Goal: Task Accomplishment & Management: Manage account settings

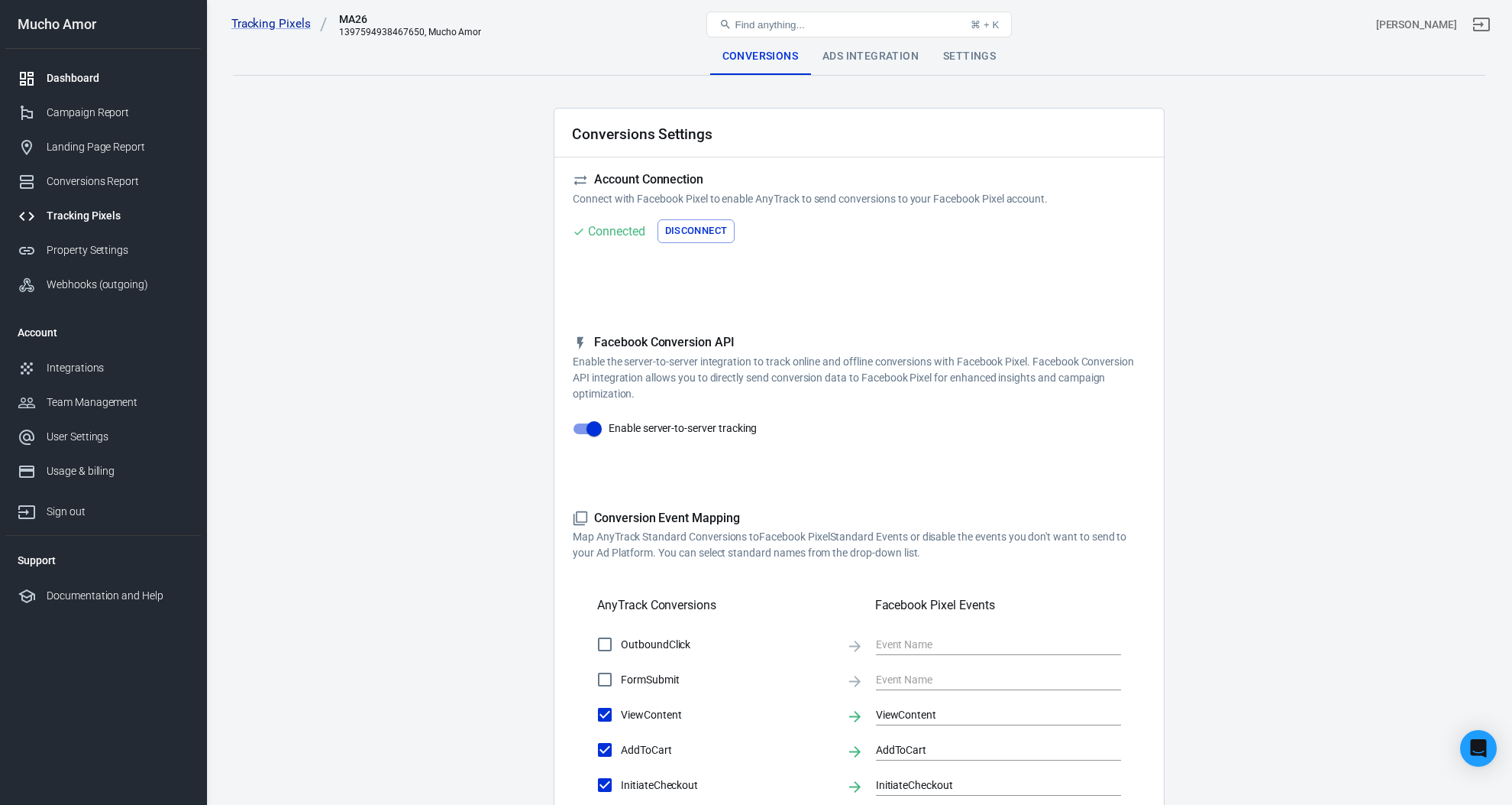
click at [96, 70] on div "Dashboard" at bounding box center [117, 78] width 142 height 16
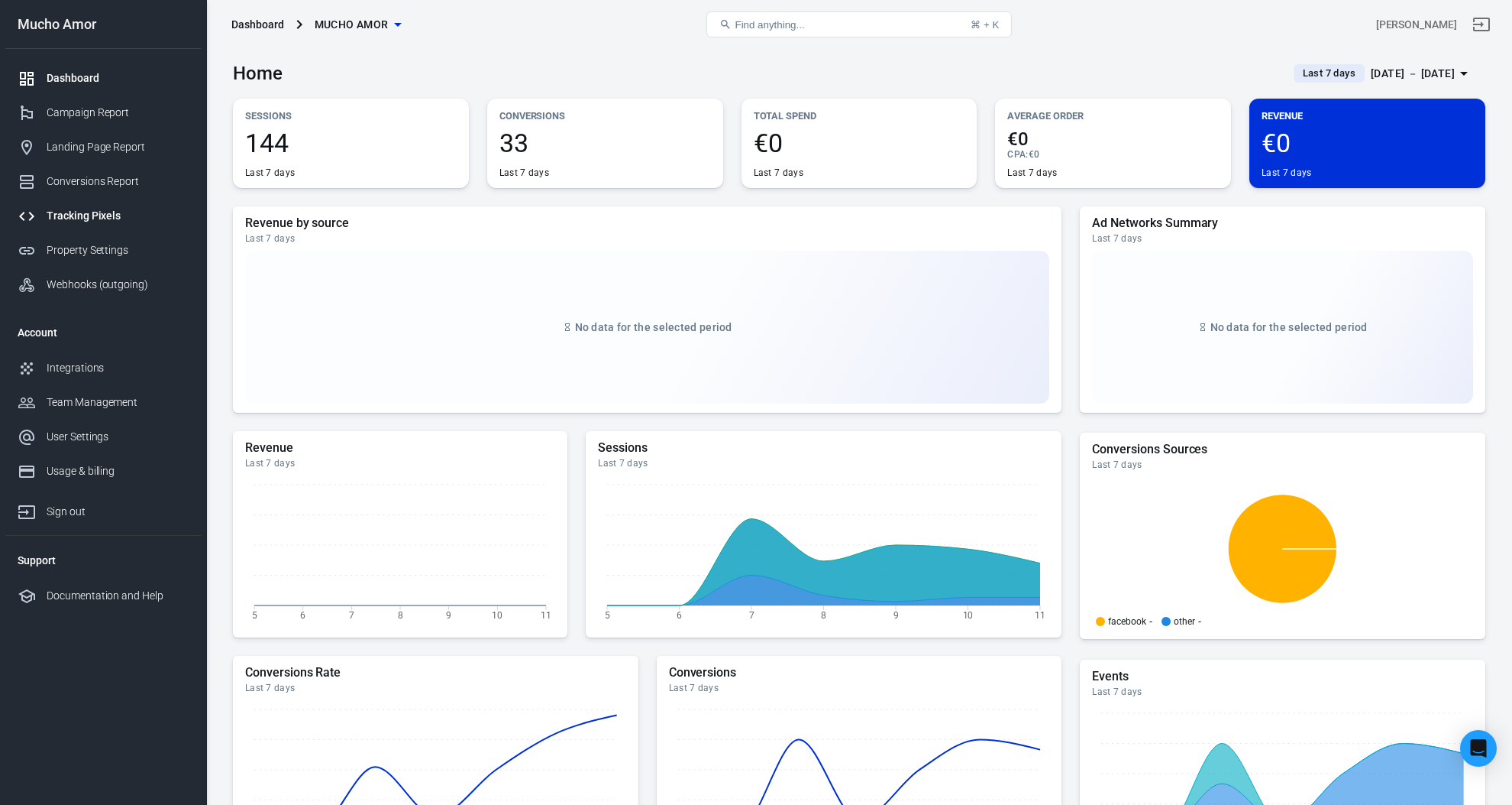
click at [116, 221] on div "Tracking Pixels" at bounding box center [117, 216] width 142 height 16
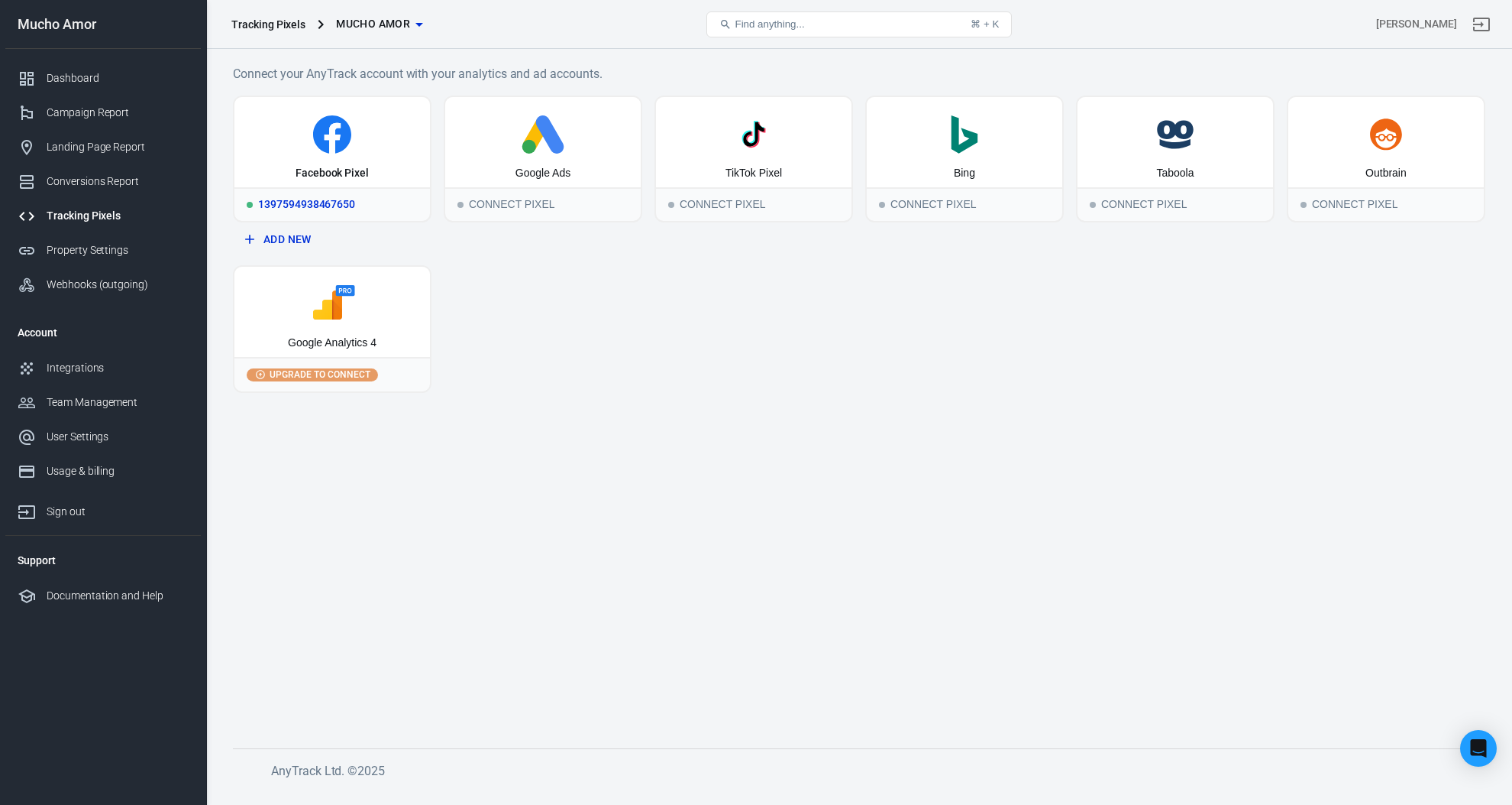
click at [316, 193] on div "1397594938467650" at bounding box center [332, 204] width 196 height 33
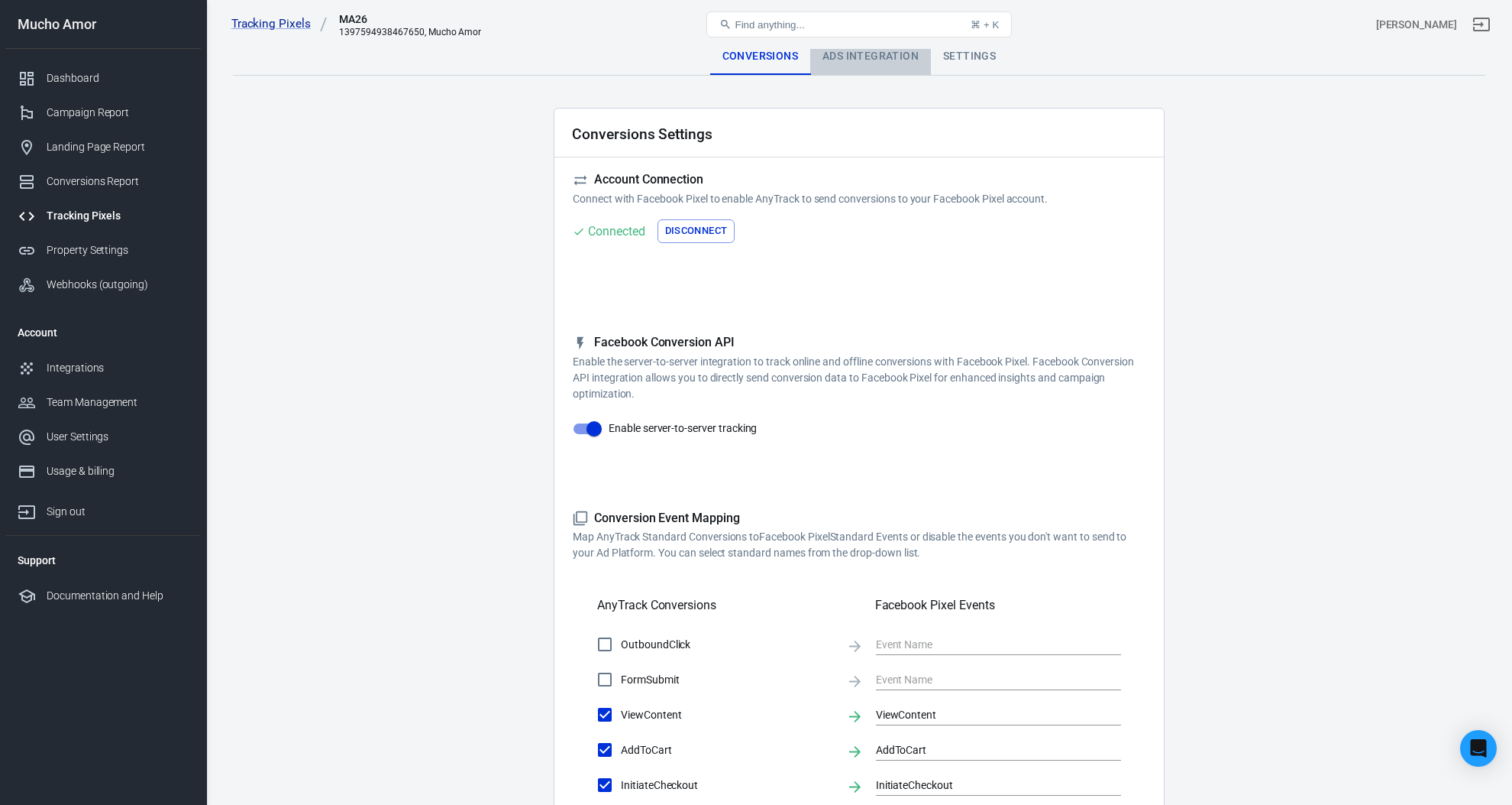
click at [878, 62] on div "Ads Integration" at bounding box center [871, 56] width 120 height 37
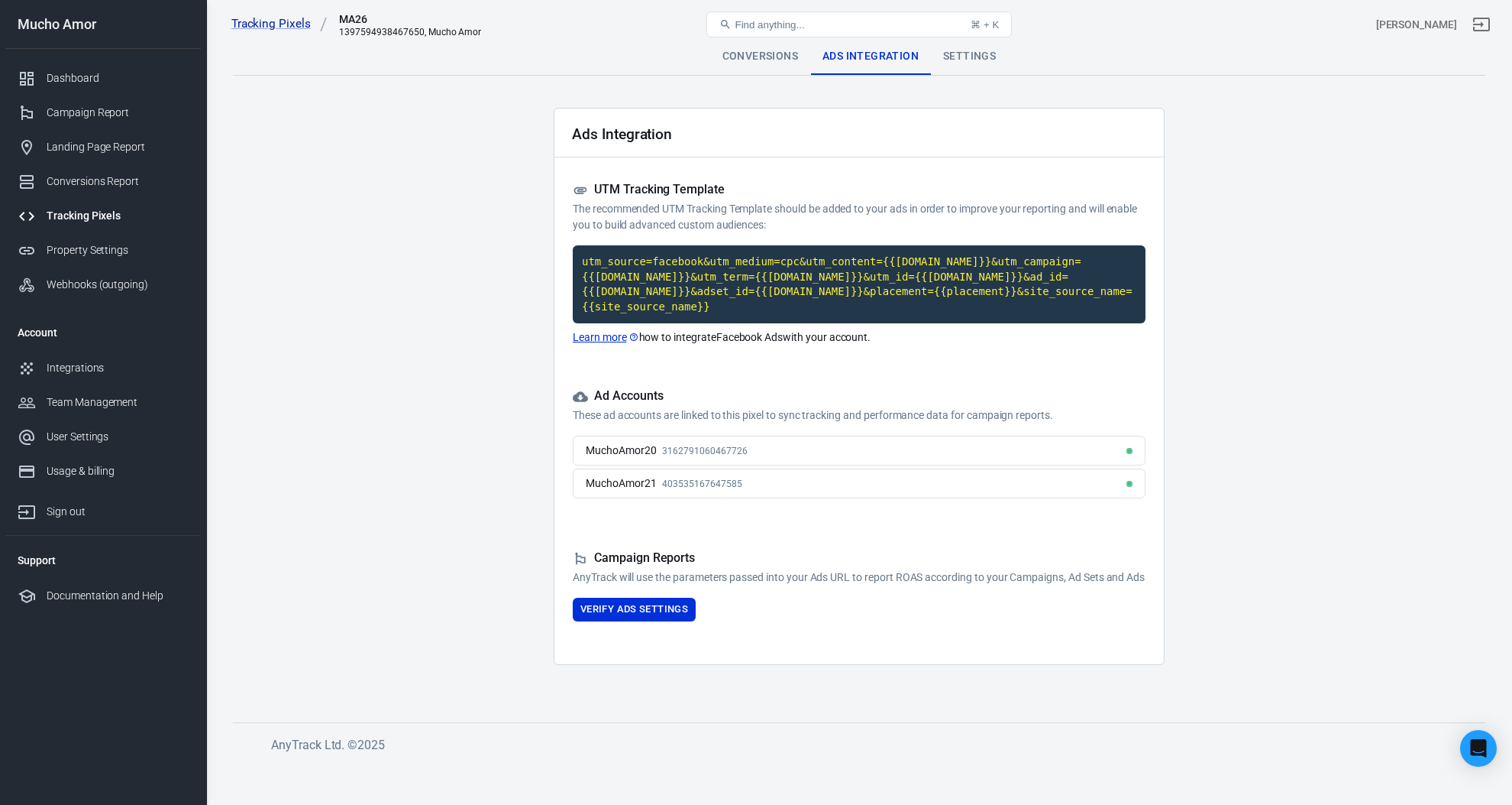
click at [982, 57] on div "Settings" at bounding box center [969, 56] width 77 height 37
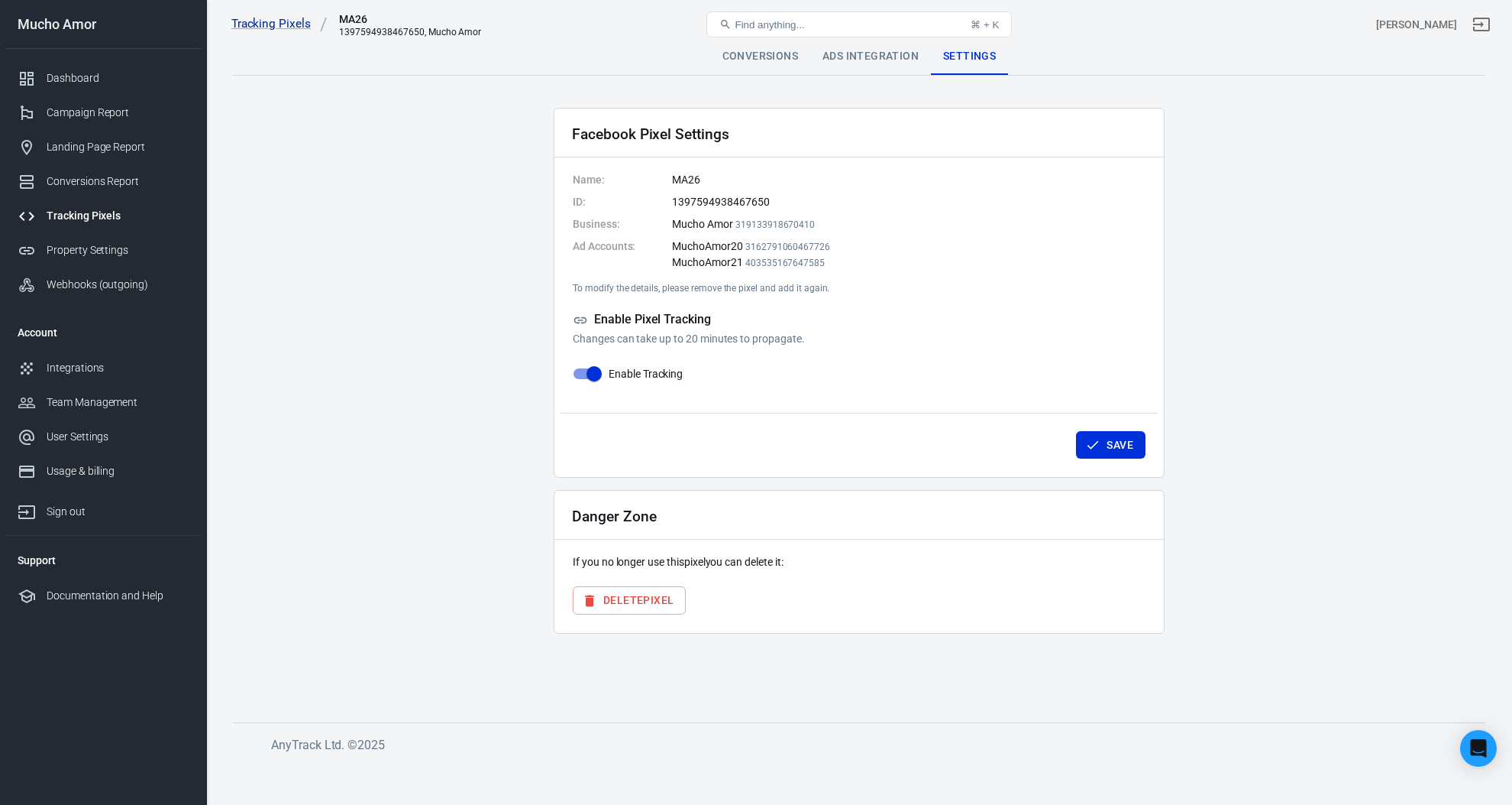
click at [775, 59] on div "Conversions" at bounding box center [760, 56] width 100 height 37
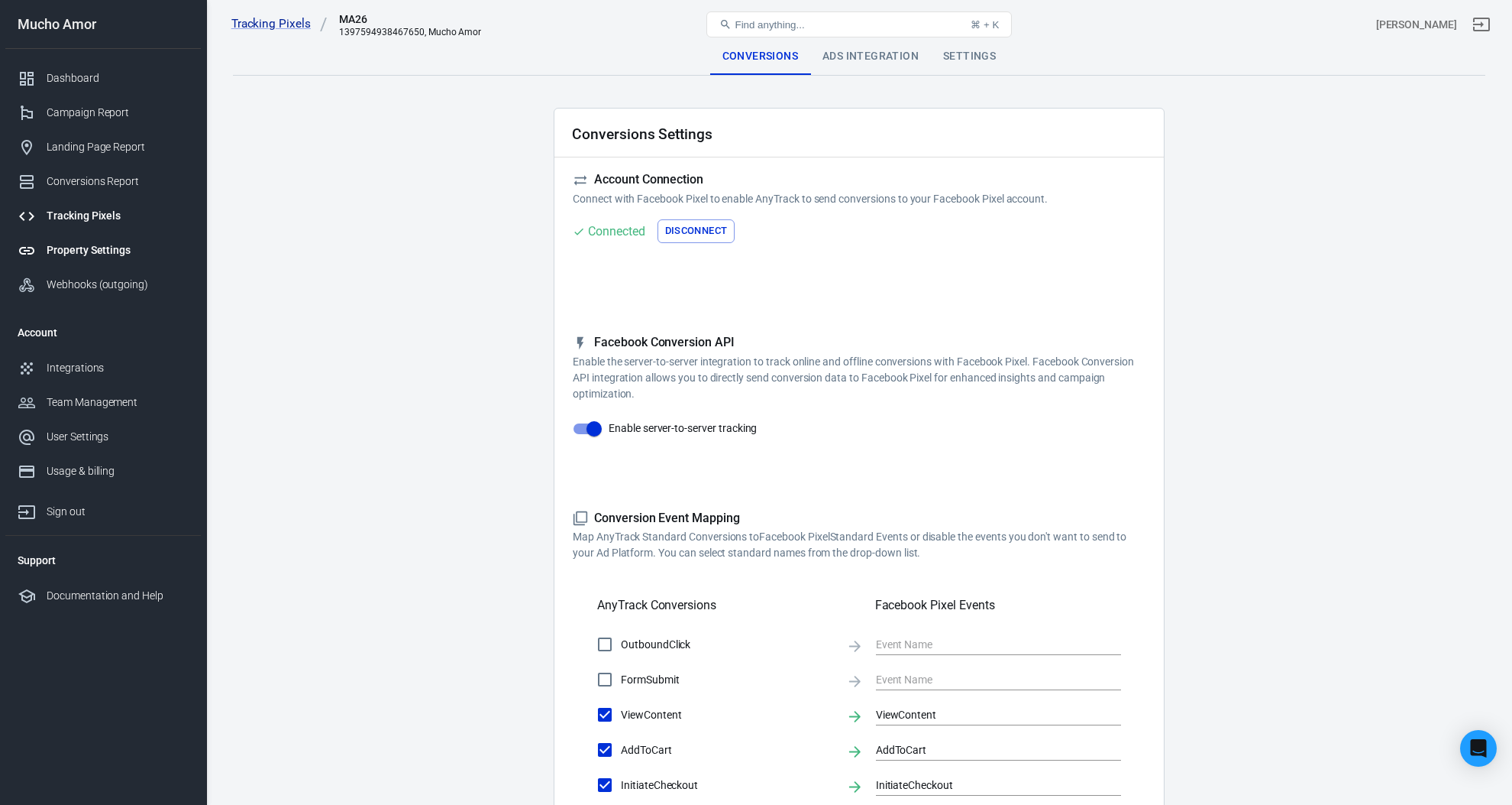
click at [110, 257] on div "Property Settings" at bounding box center [117, 250] width 142 height 16
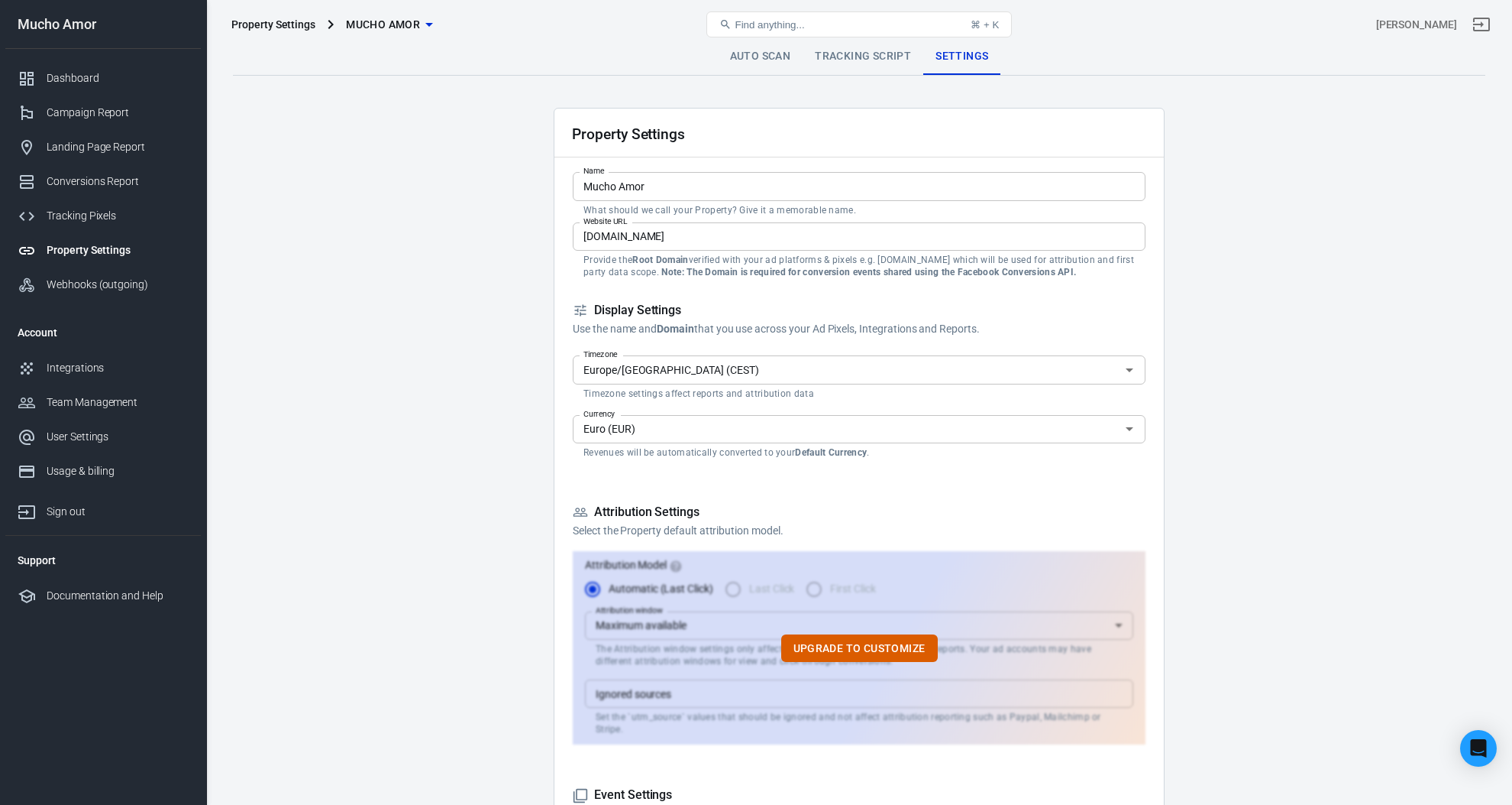
click at [836, 68] on link "Tracking Script" at bounding box center [863, 56] width 120 height 37
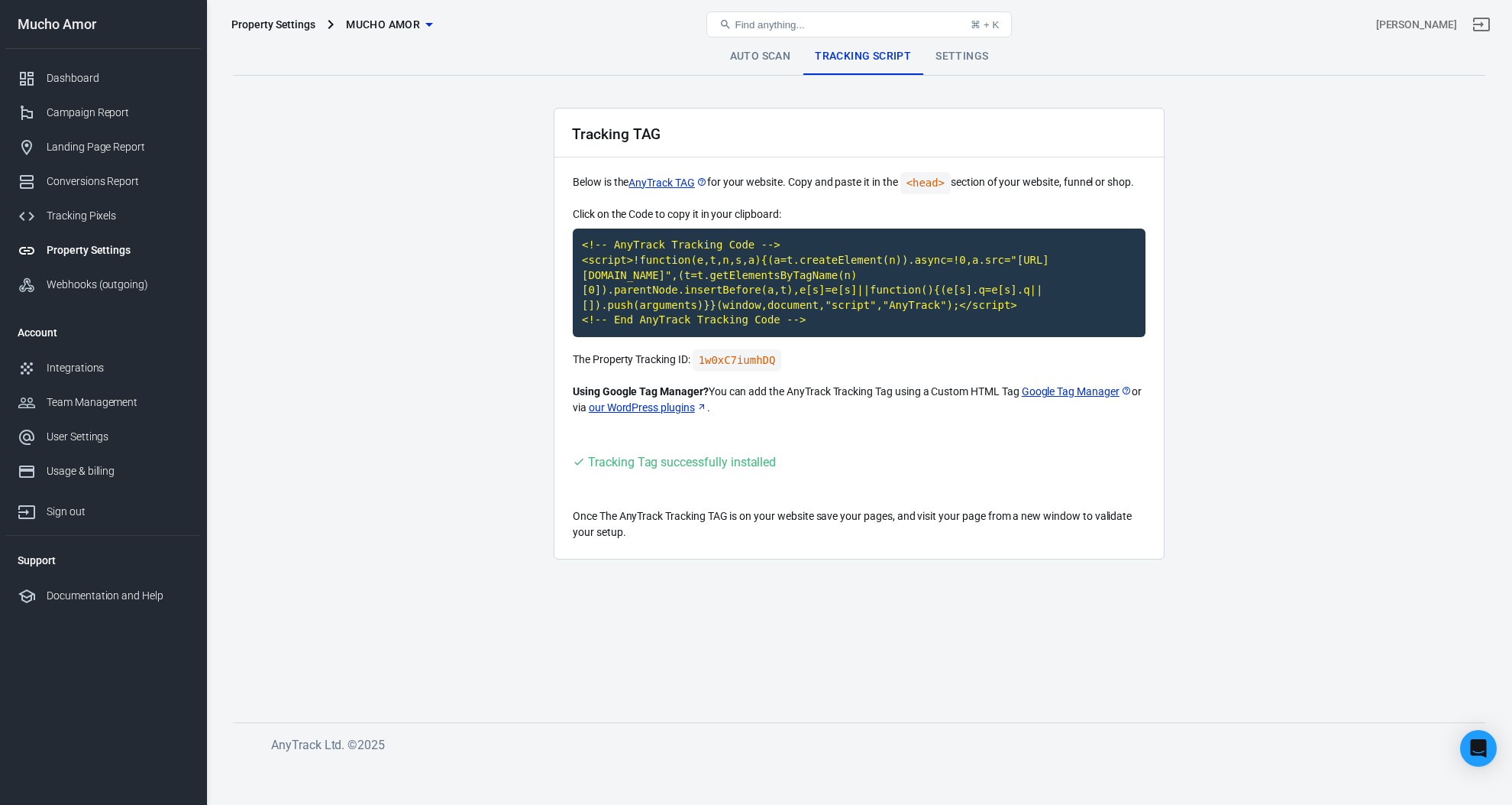
click at [754, 64] on link "Auto Scan" at bounding box center [761, 56] width 85 height 37
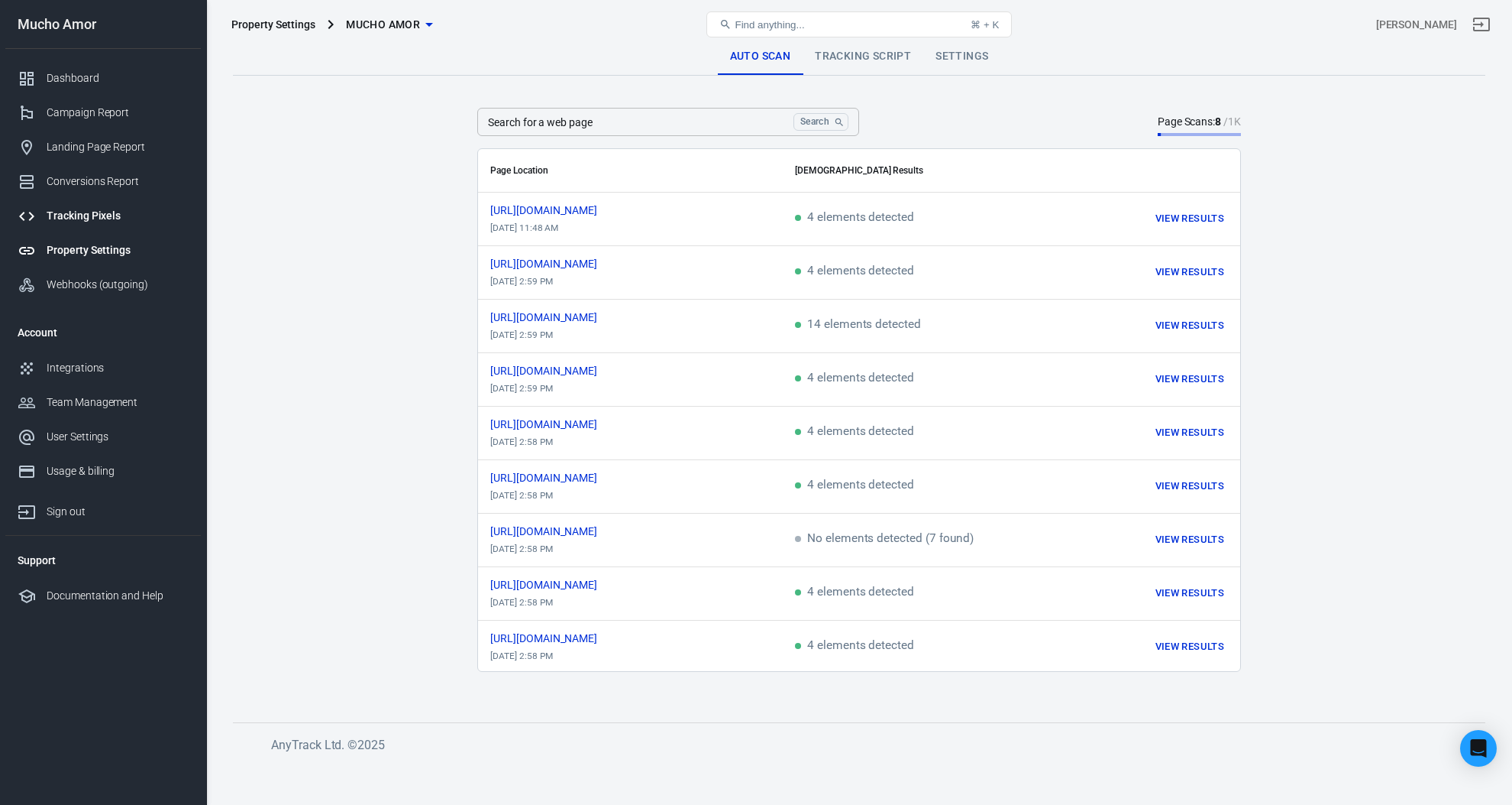
click at [105, 227] on link "Tracking Pixels" at bounding box center [103, 216] width 196 height 34
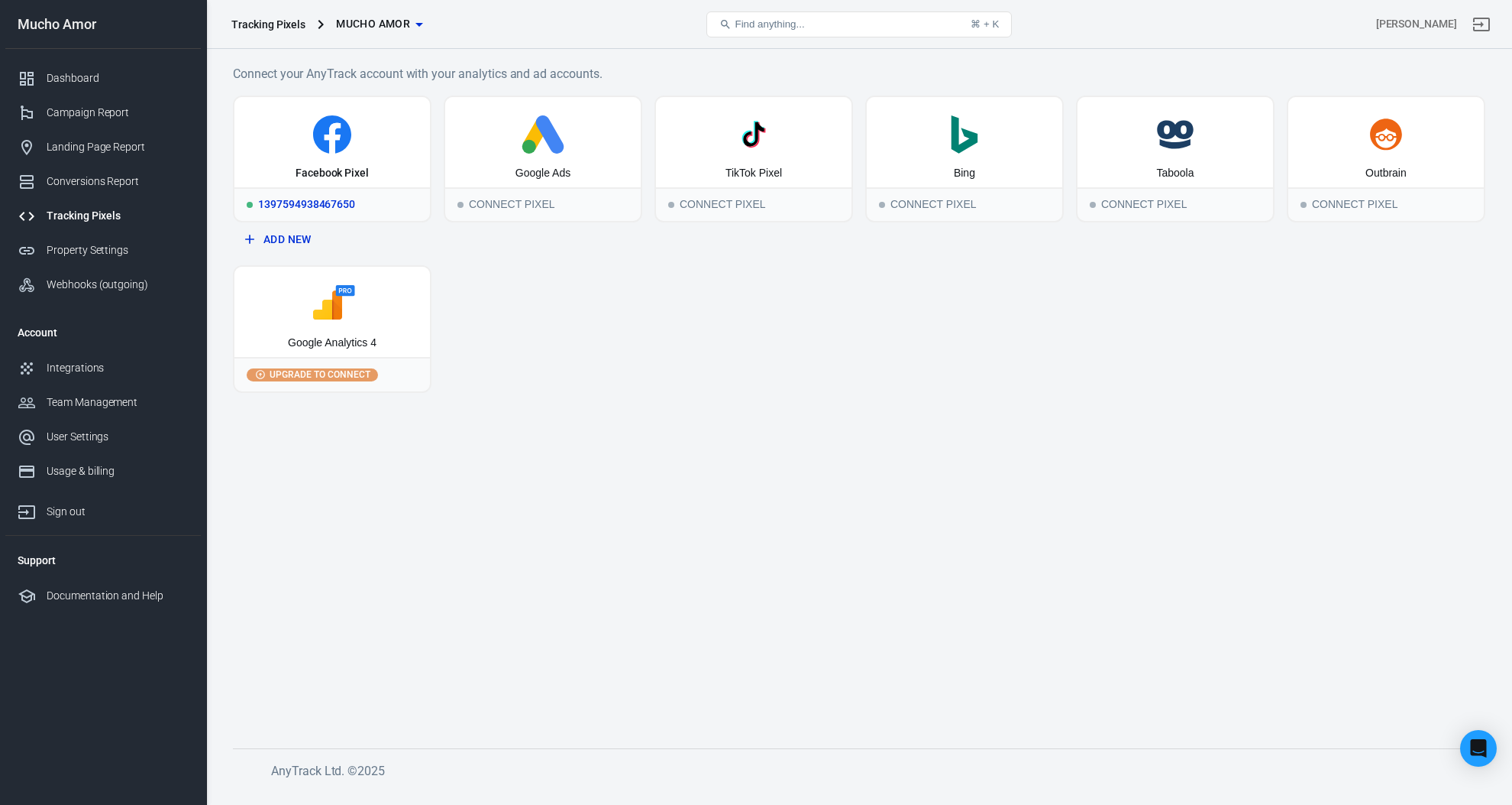
click at [322, 148] on icon at bounding box center [332, 134] width 38 height 38
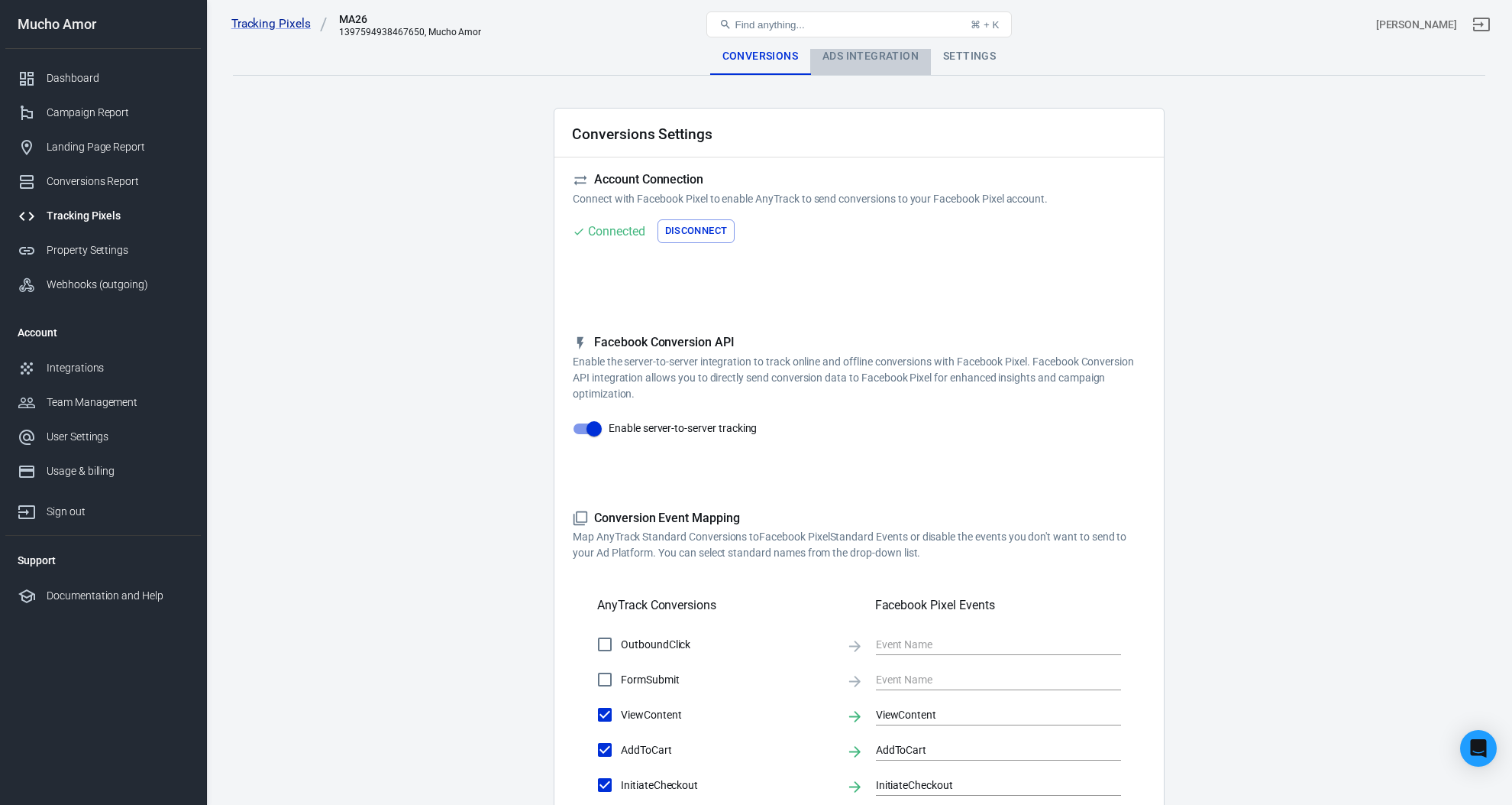
click at [888, 58] on div "Ads Integration" at bounding box center [871, 56] width 120 height 37
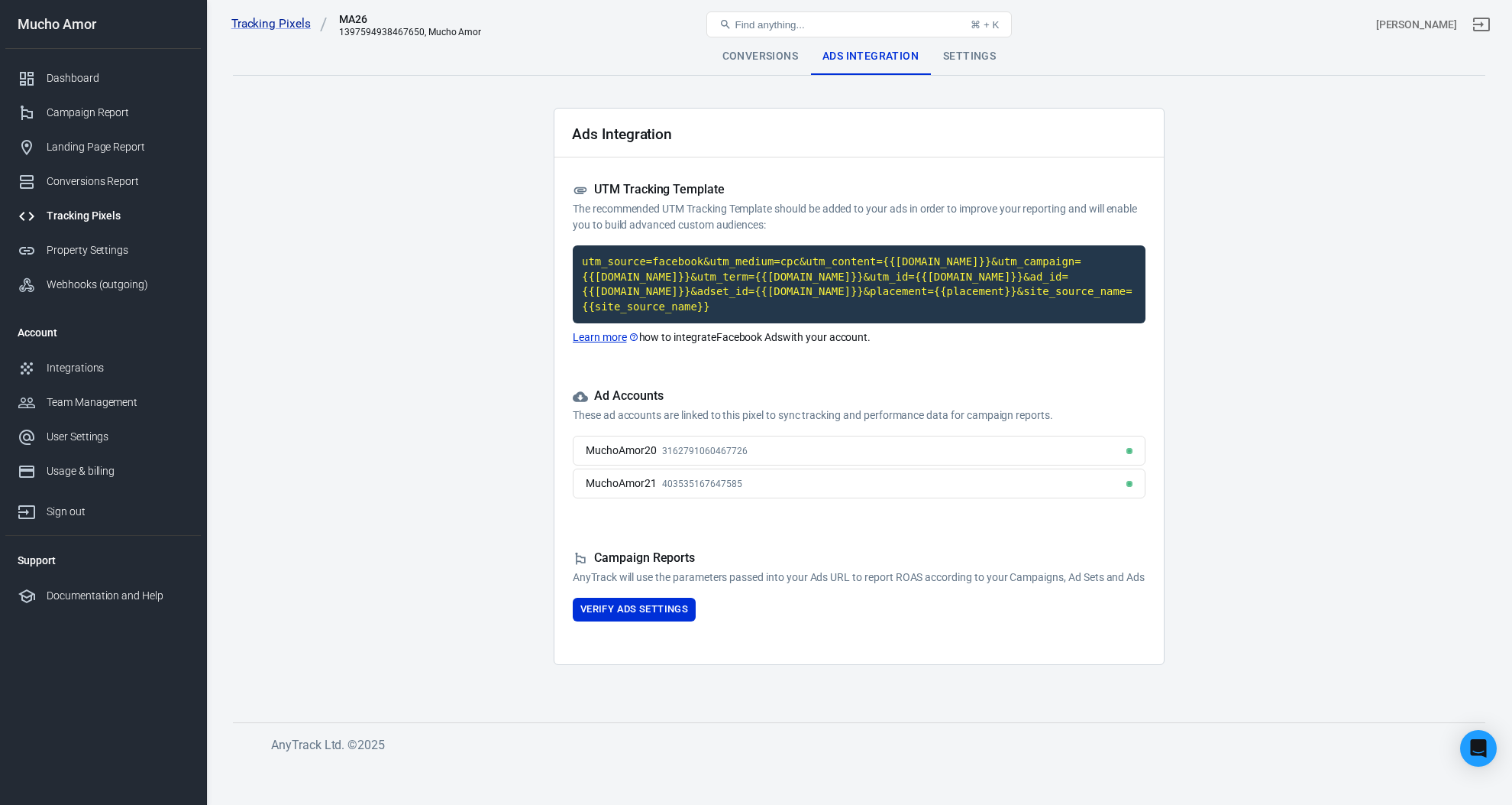
click at [964, 58] on div "Settings" at bounding box center [969, 56] width 77 height 37
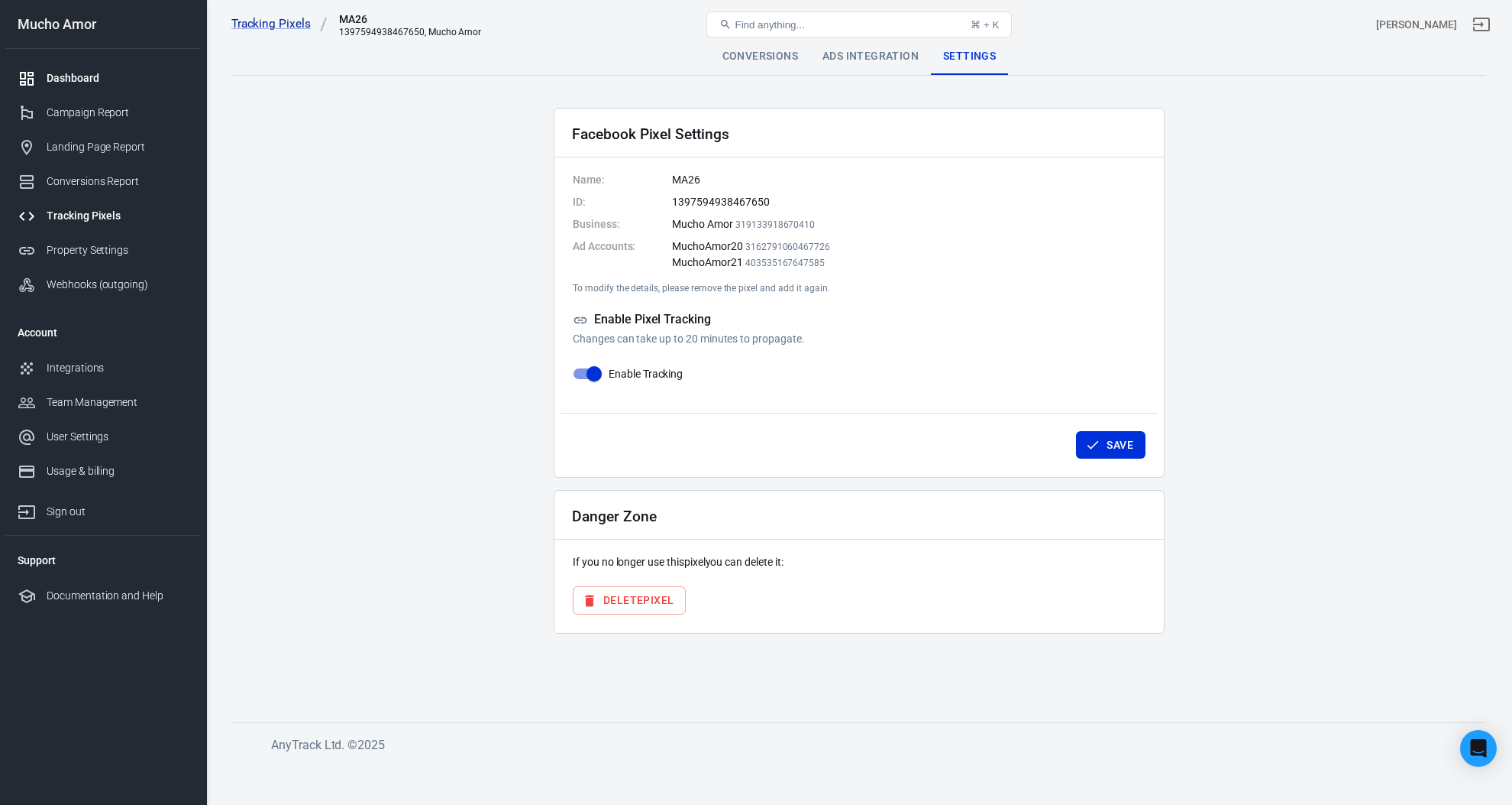
click at [67, 73] on div "Dashboard" at bounding box center [117, 78] width 142 height 16
